Goal: Task Accomplishment & Management: Complete application form

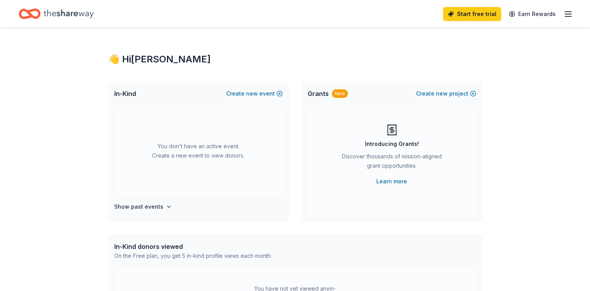
click at [388, 180] on link "Learn more" at bounding box center [392, 181] width 31 height 9
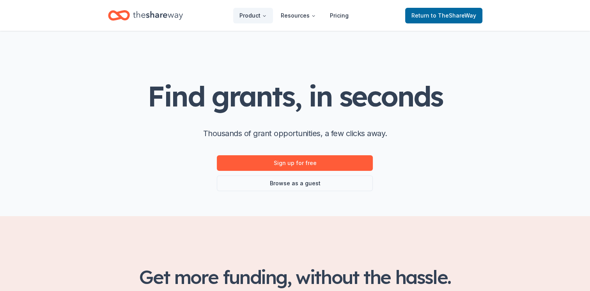
click at [287, 185] on link "Browse as a guest" at bounding box center [295, 184] width 156 height 16
click at [286, 183] on link "Browse as a guest" at bounding box center [295, 184] width 156 height 16
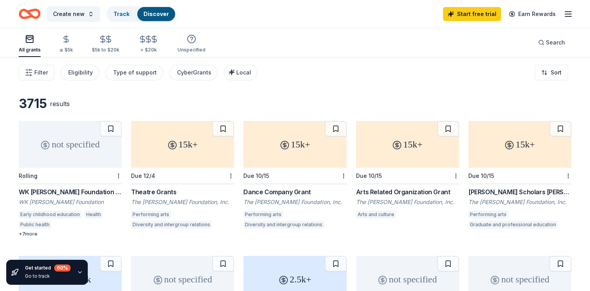
click at [112, 127] on button at bounding box center [111, 129] width 22 height 16
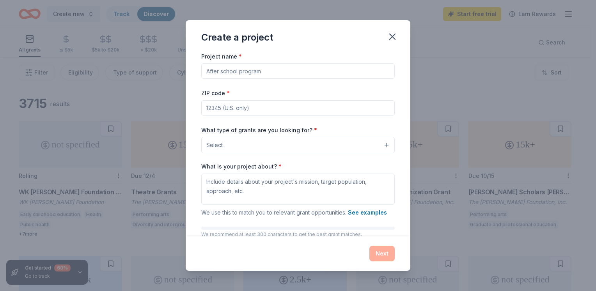
click at [381, 148] on button "Select" at bounding box center [298, 145] width 194 height 16
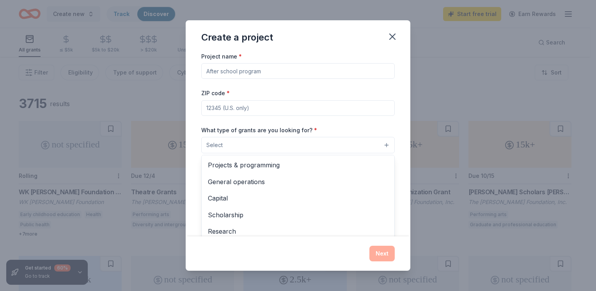
click at [290, 72] on div "Project name * ZIP code * What type of grants are you looking for? * Select Pro…" at bounding box center [298, 159] width 194 height 214
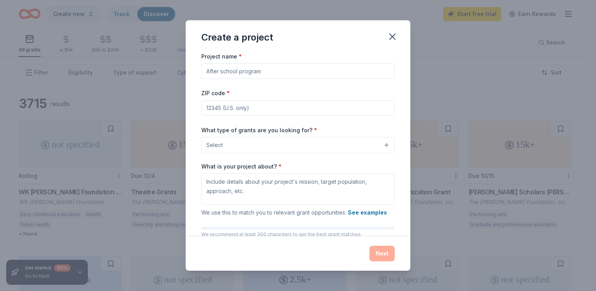
drag, startPoint x: 276, startPoint y: 75, endPoint x: 177, endPoint y: 73, distance: 98.4
click at [177, 73] on div "Create a project Project name * ZIP code * What type of grants are you looking …" at bounding box center [298, 145] width 596 height 291
click at [223, 72] on input "Project name *" at bounding box center [298, 71] width 194 height 16
click at [221, 74] on input "Project name *" at bounding box center [298, 71] width 194 height 16
click at [256, 112] on input "ZIP code *" at bounding box center [298, 108] width 194 height 16
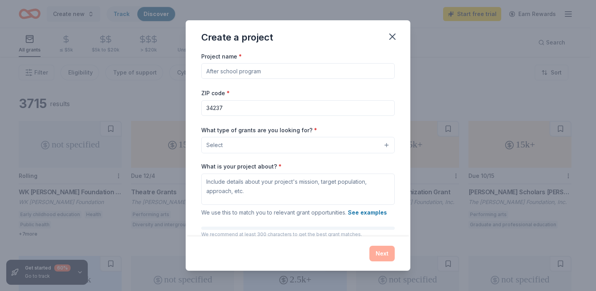
type input "34237"
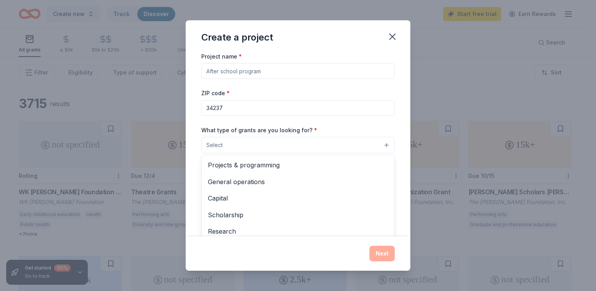
click at [380, 145] on button "Select" at bounding box center [298, 145] width 194 height 16
click at [343, 71] on div "Project name * ZIP code * 34237 What type of grants are you looking for? * Sele…" at bounding box center [298, 159] width 194 height 214
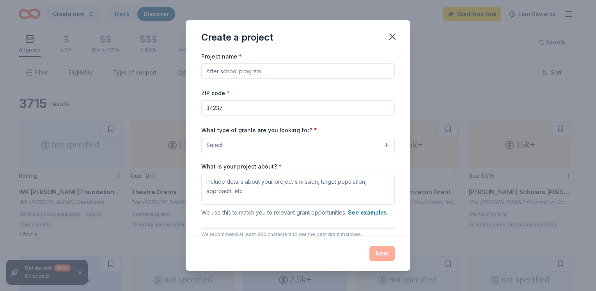
click at [343, 71] on input "Project name *" at bounding box center [298, 71] width 194 height 16
click at [336, 69] on input "Project name *" at bounding box center [298, 71] width 194 height 16
type input "c"
type input "VPK Program"
click at [380, 148] on button "Select" at bounding box center [298, 145] width 194 height 16
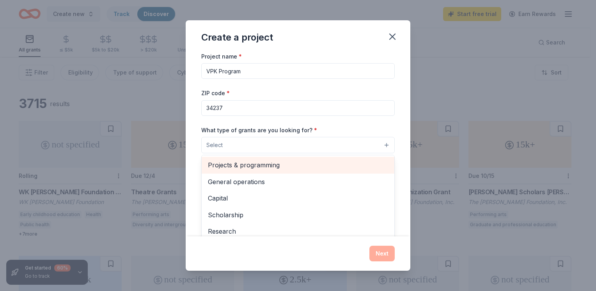
click at [326, 163] on span "Projects & programming" at bounding box center [298, 165] width 180 height 10
click at [231, 163] on span "General operations" at bounding box center [298, 166] width 180 height 10
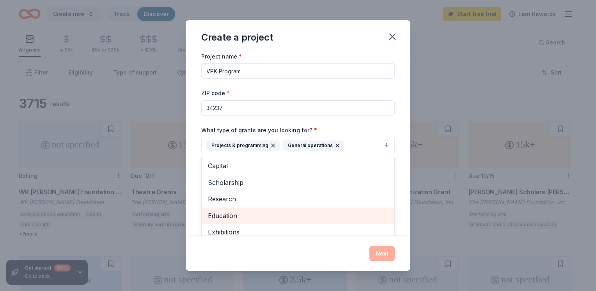
click at [258, 215] on span "Education" at bounding box center [298, 216] width 180 height 10
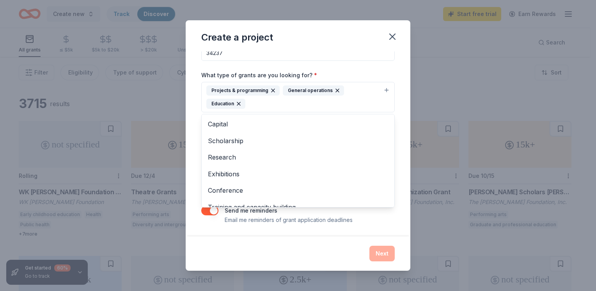
click at [306, 224] on div "Project name * VPK Program ZIP code * 34237 What type of grants are you looking…" at bounding box center [298, 144] width 225 height 185
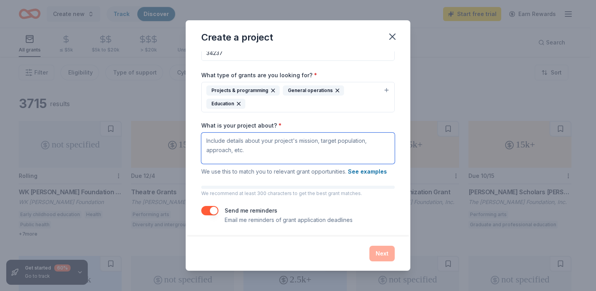
click at [258, 149] on textarea "What is your project about? *" at bounding box center [298, 148] width 194 height 31
click at [227, 143] on textarea "What is your project about? *" at bounding box center [298, 148] width 194 height 31
paste textarea "Innovate Early. Learn Deeply. Grow Globally. At Innovation Academy, our VPK IB …"
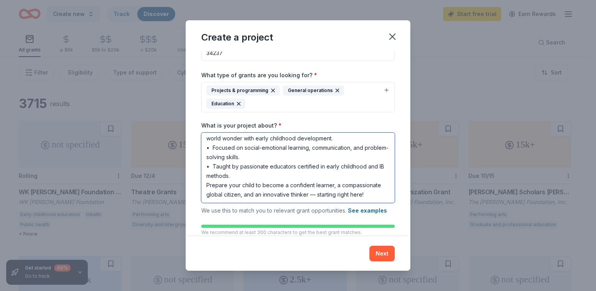
scroll to position [105, 0]
type textarea "Innovate Early. Learn Deeply. Grow Globally. At Innovation Academy, our VPK IB …"
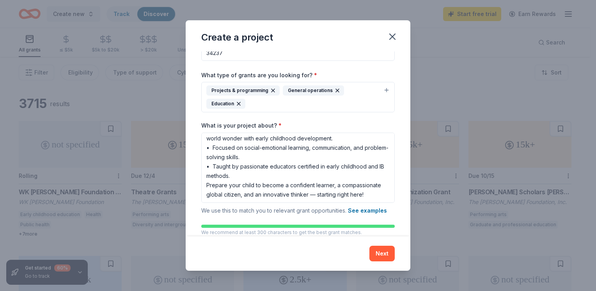
click at [377, 254] on button "Next" at bounding box center [382, 254] width 25 height 16
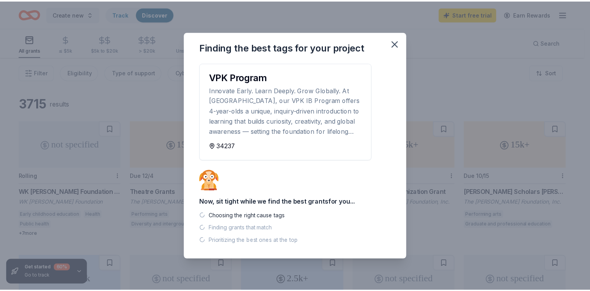
scroll to position [0, 0]
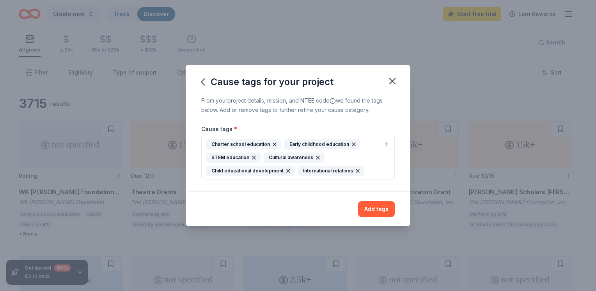
click at [375, 213] on button "Add tags" at bounding box center [376, 209] width 37 height 16
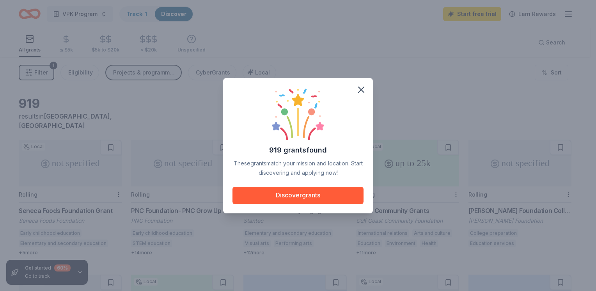
click at [291, 195] on button "Discover grants" at bounding box center [298, 195] width 131 height 17
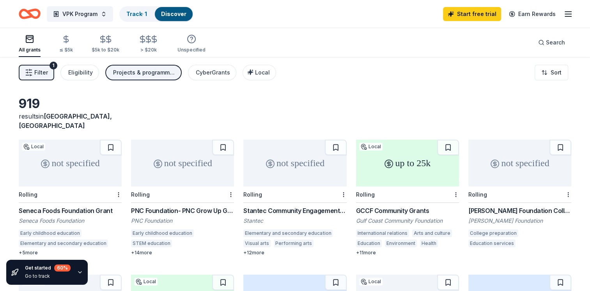
click at [389, 206] on div "GCCF Community Grants" at bounding box center [407, 210] width 103 height 9
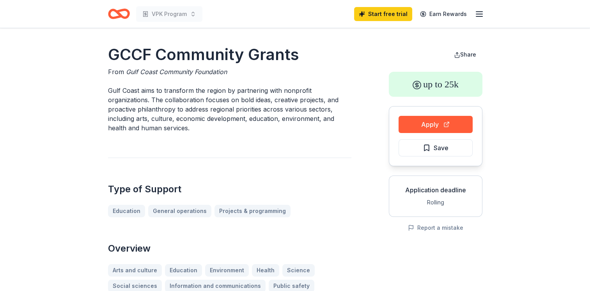
click at [440, 127] on button "Apply" at bounding box center [436, 124] width 74 height 17
